Goal: Transaction & Acquisition: Purchase product/service

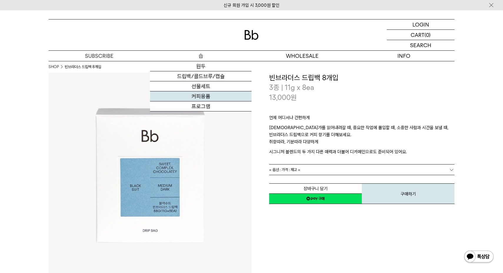
click at [204, 100] on link "커피용품" at bounding box center [201, 96] width 102 height 10
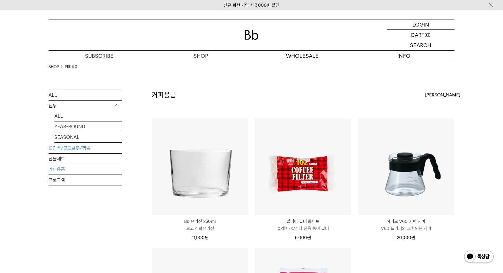
click at [82, 149] on link "드립백/콜드브루/캡슐" at bounding box center [86, 148] width 74 height 10
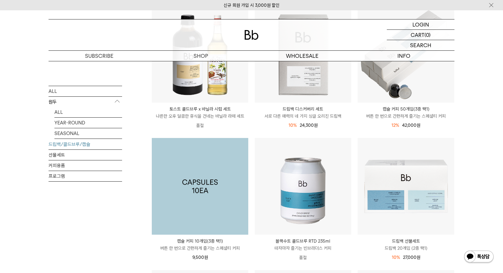
scroll to position [76, 0]
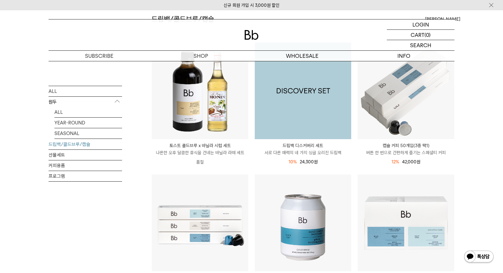
click at [302, 107] on img at bounding box center [303, 90] width 97 height 97
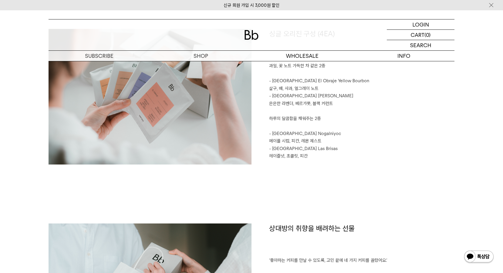
scroll to position [612, 0]
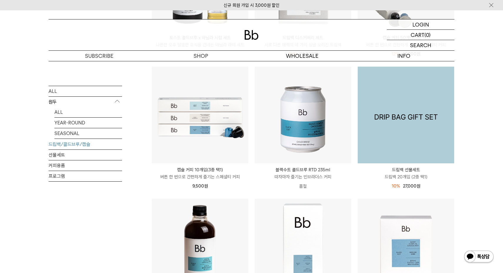
scroll to position [185, 0]
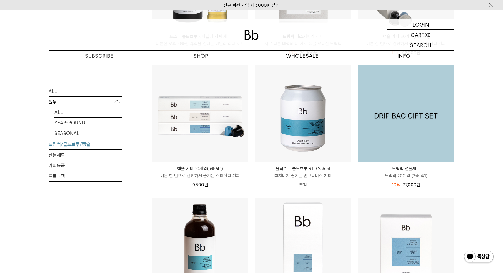
click at [391, 103] on img at bounding box center [406, 113] width 97 height 97
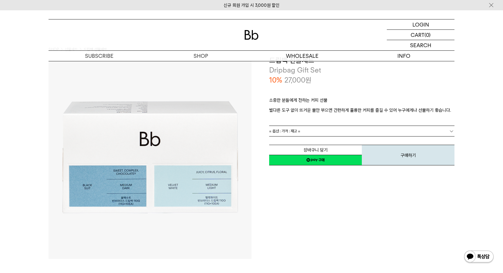
scroll to position [18, 0]
click at [378, 127] on link "= 옵션 : 가격 : 재고 =" at bounding box center [361, 130] width 185 height 10
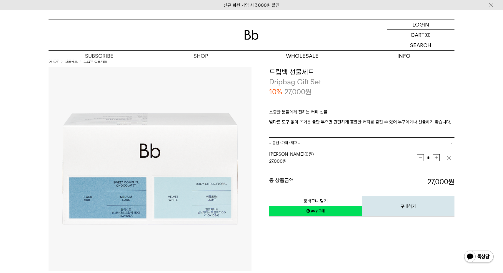
scroll to position [0, 0]
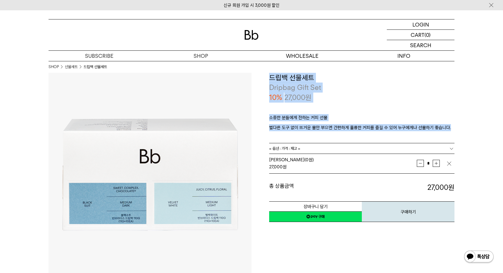
drag, startPoint x: 269, startPoint y: 77, endPoint x: 452, endPoint y: 131, distance: 190.7
click at [452, 131] on div "**********" at bounding box center [353, 148] width 203 height 150
click at [297, 110] on div "소중한 분들에게 전하는 커피 선물 별다른 도구 없이 뜨거운 물만 부으면 간편하게 훌륭한 커피를 즐길 수 있어 누구에게나 선물하기 좋습니다." at bounding box center [361, 122] width 185 height 41
drag, startPoint x: 270, startPoint y: 118, endPoint x: 450, endPoint y: 135, distance: 181.3
click at [450, 135] on div "소중한 분들에게 전하는 커피 선물 별다른 도구 없이 뜨거운 물만 부으면 간편하게 훌륭한 커피를 즐길 수 있어 누구에게나 선물하기 좋습니다." at bounding box center [361, 122] width 185 height 41
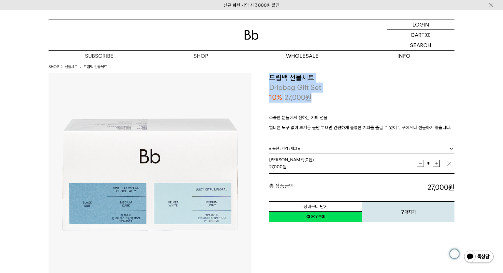
drag, startPoint x: 270, startPoint y: 77, endPoint x: 312, endPoint y: 100, distance: 46.9
click at [312, 99] on div "**********" at bounding box center [361, 88] width 185 height 30
